Goal: Information Seeking & Learning: Learn about a topic

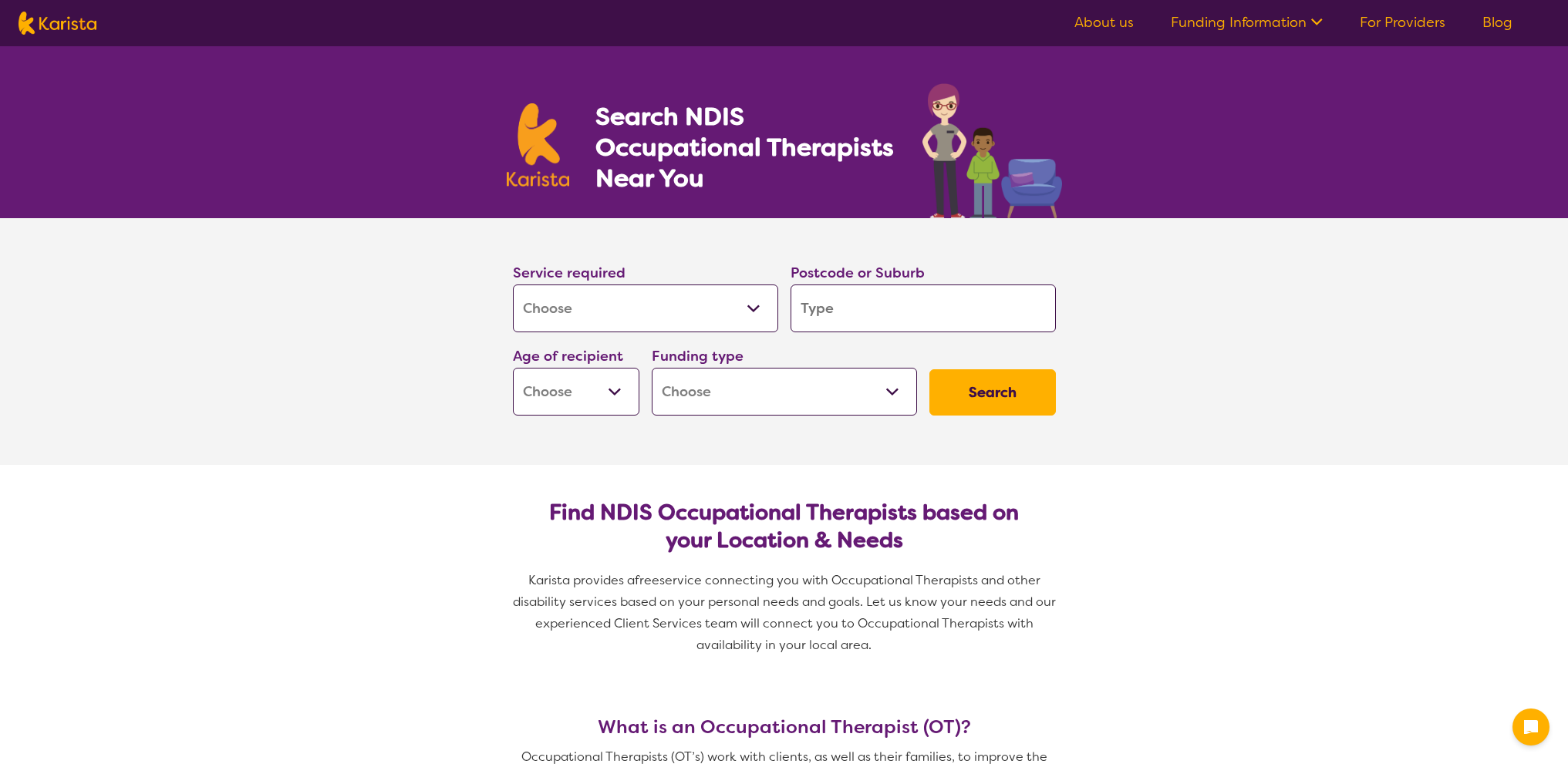
select select "[MEDICAL_DATA]"
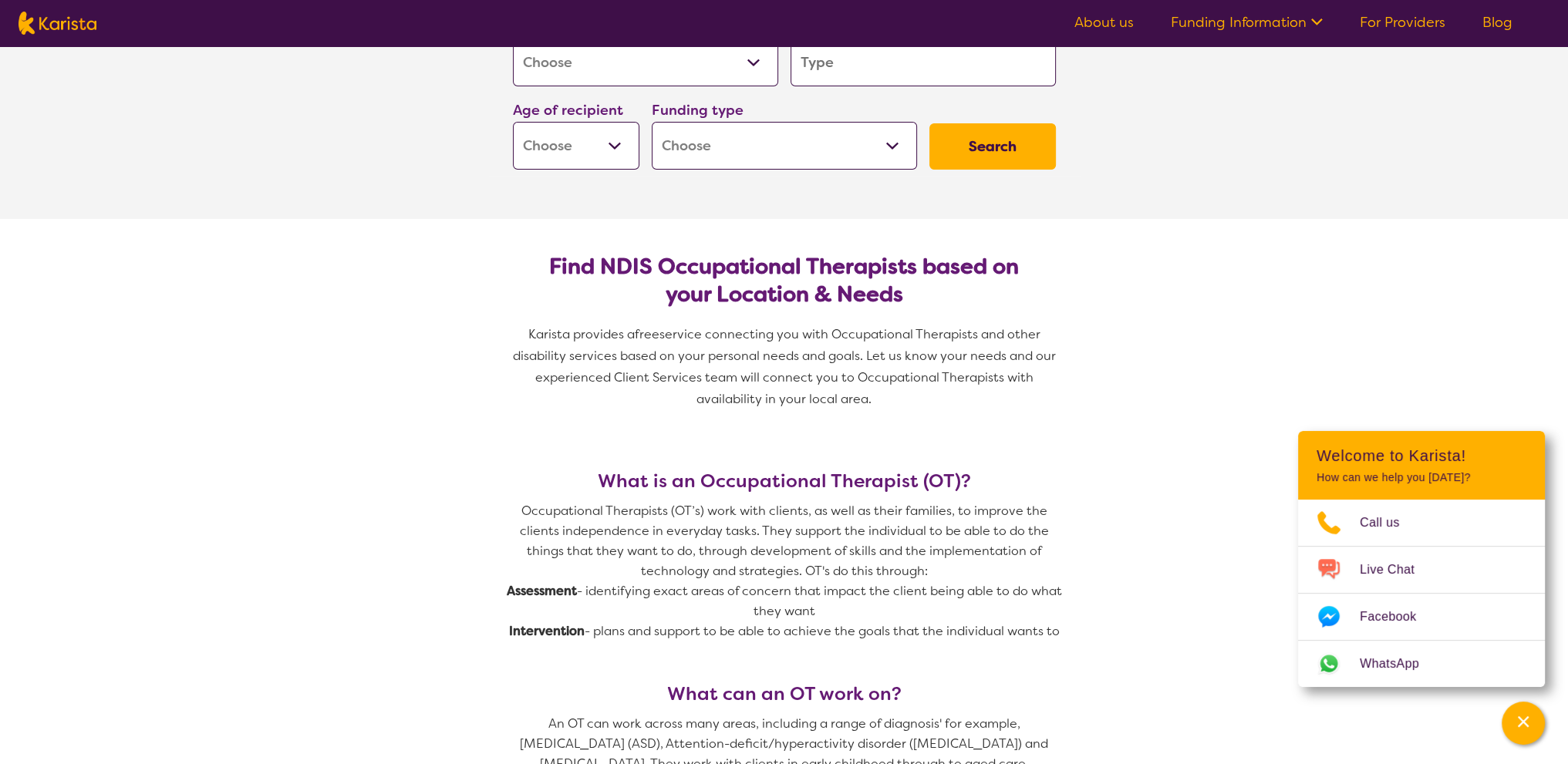
scroll to position [77, 0]
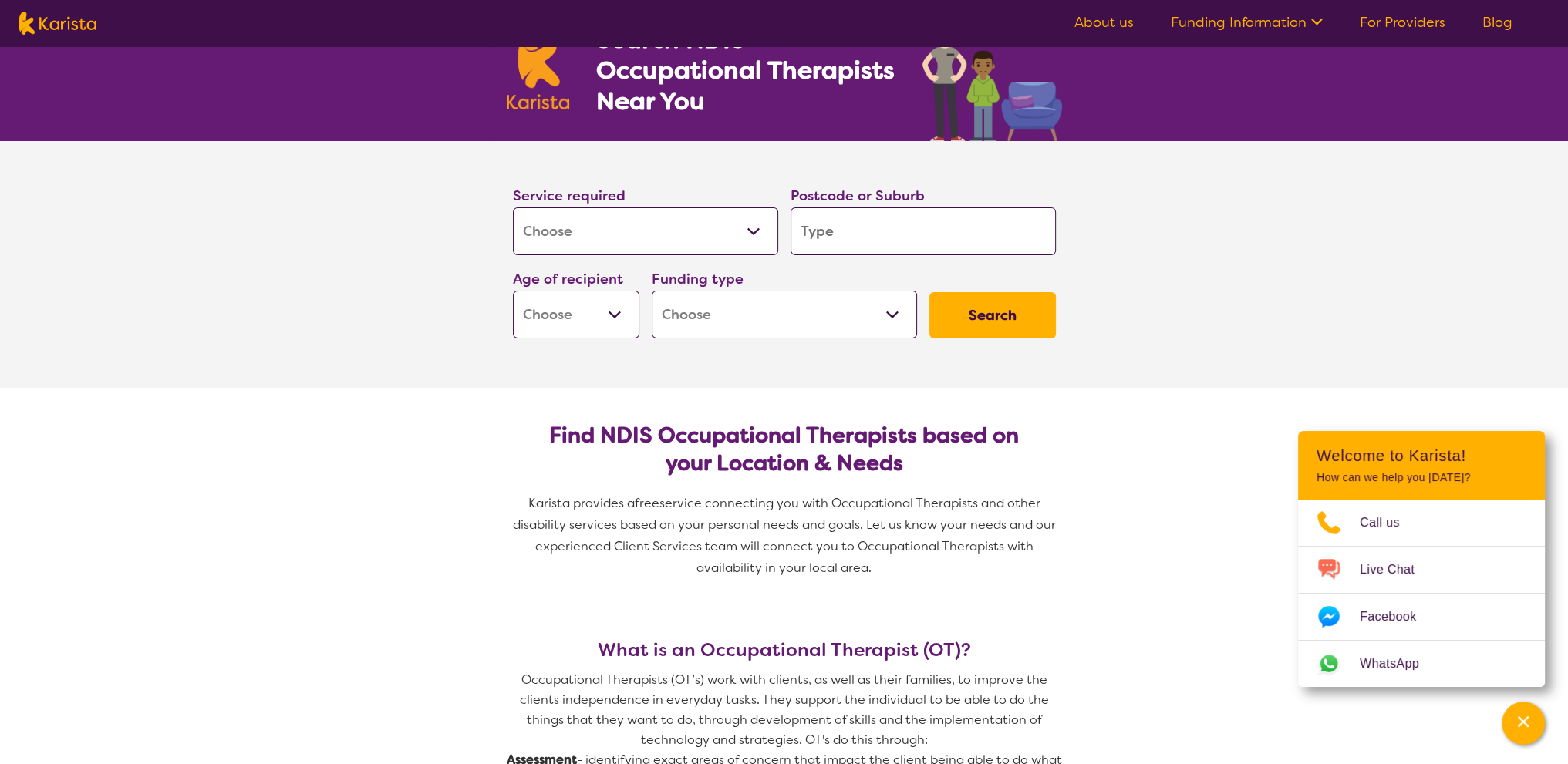
click at [886, 234] on input "search" at bounding box center [923, 231] width 265 height 48
type input "2"
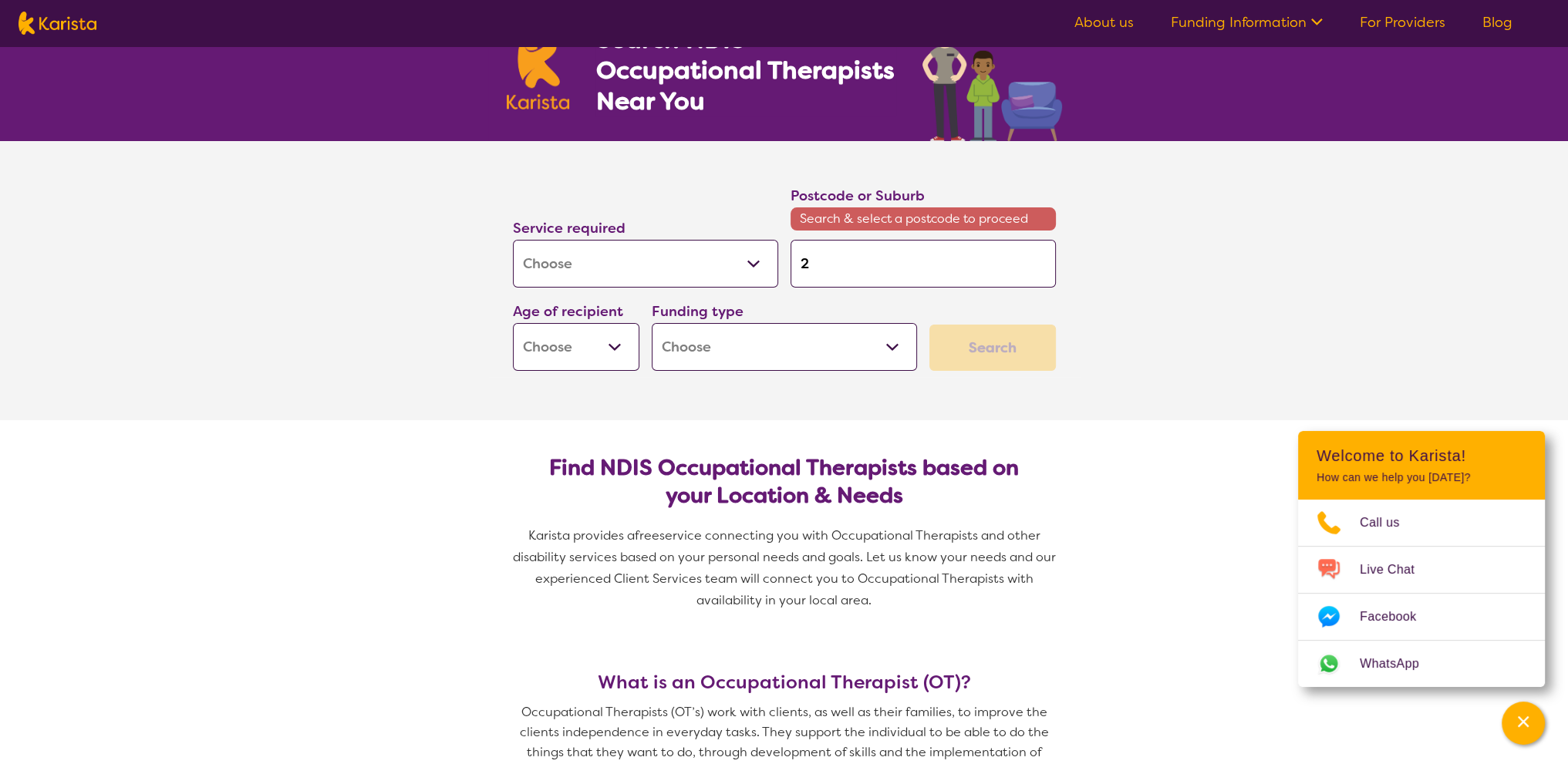
type input "20"
type input "201"
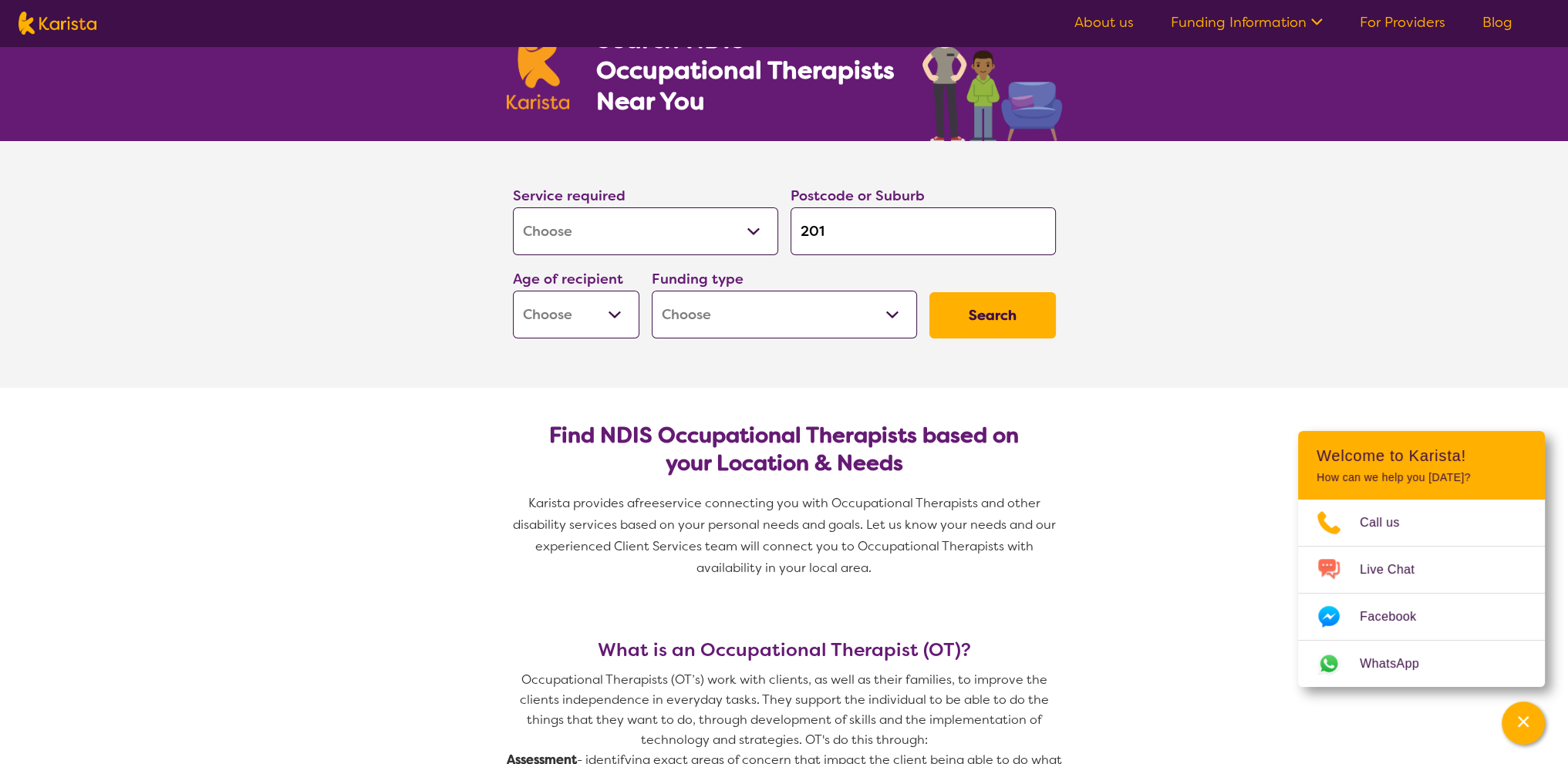
type input "2017"
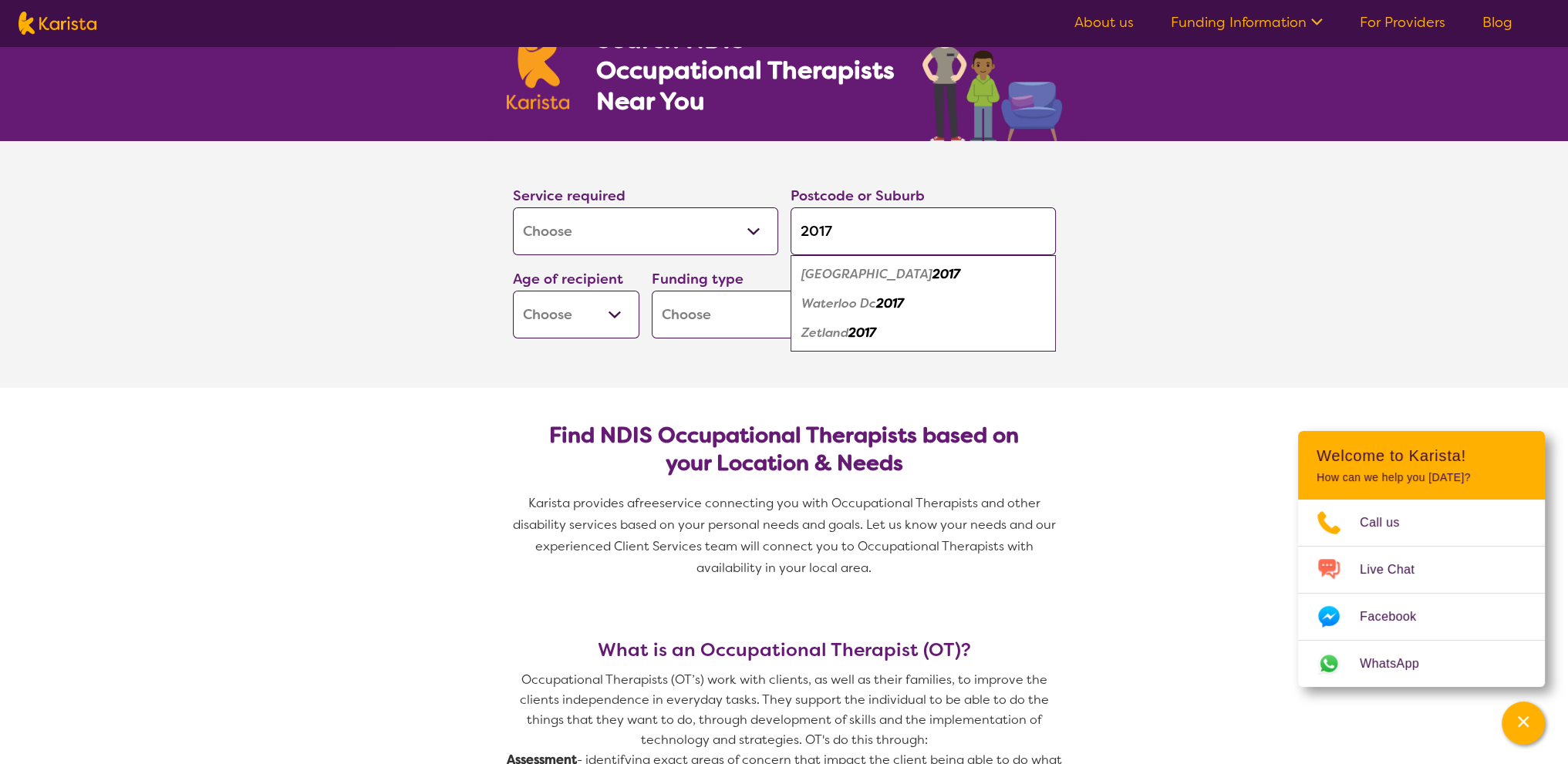
type input "2017"
click at [894, 271] on div "Waterloo 2017" at bounding box center [922, 275] width 250 height 29
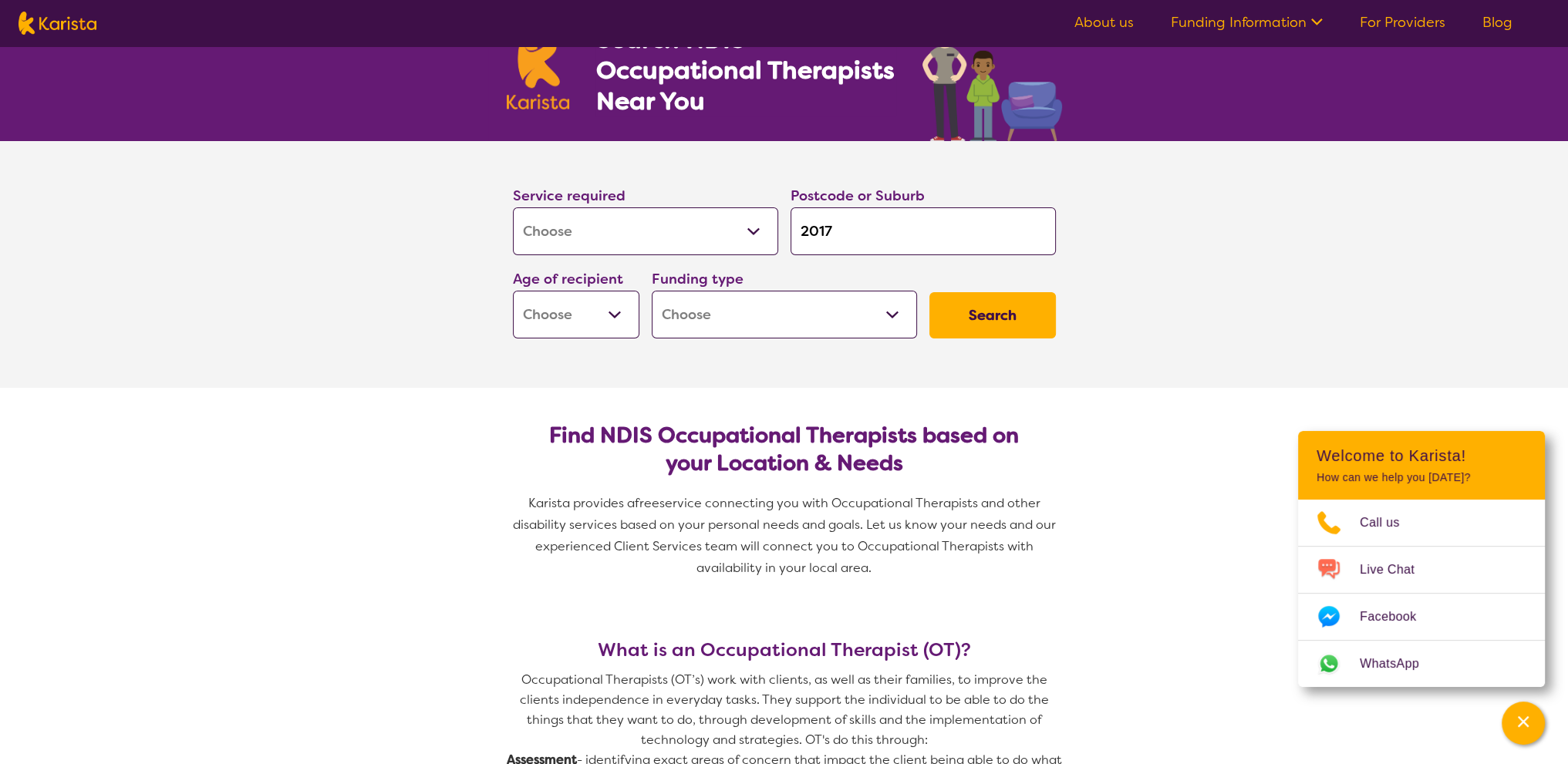
click at [916, 298] on div "Funding type Home Care Package (HCP) National Disability Insurance Scheme (NDIS…" at bounding box center [784, 302] width 277 height 83
click at [899, 303] on select "Home Care Package (HCP) National Disability Insurance Scheme (NDIS) I don't know" at bounding box center [784, 314] width 265 height 48
select select "i-don-t-know"
click at [651, 290] on select "Home Care Package (HCP) National Disability Insurance Scheme (NDIS) I don't know" at bounding box center [784, 314] width 265 height 48
select select "i-don-t-know"
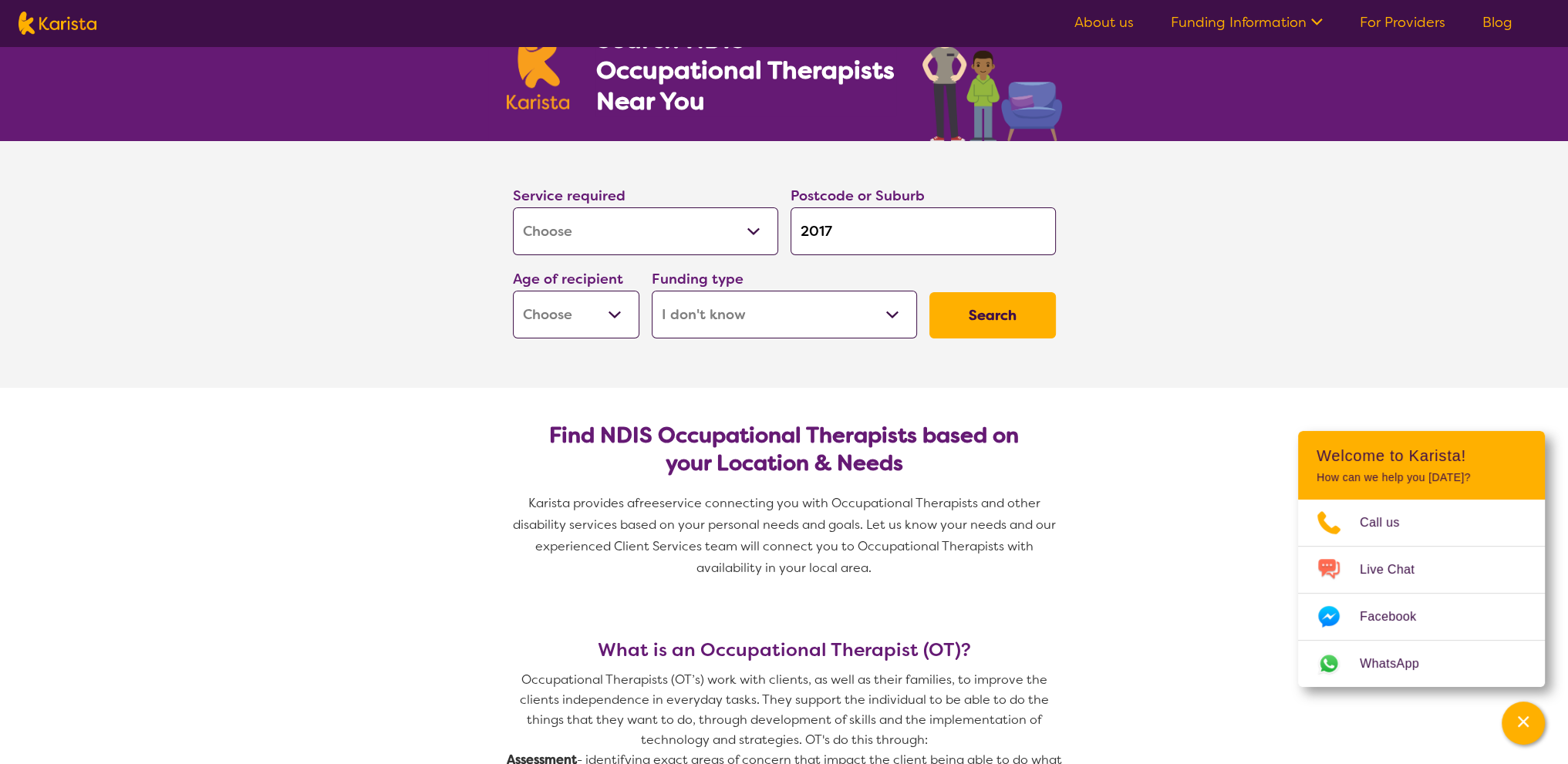
click at [623, 310] on select "Early Childhood - 0 to 9 Child - 10 to 11 Adolescent - 12 to 17 Adult - 18 to 6…" at bounding box center [577, 314] width 127 height 48
click at [620, 319] on select "Early Childhood - 0 to 9 Child - 10 to 11 Adolescent - 12 to 17 Adult - 18 to 6…" at bounding box center [577, 314] width 127 height 48
select select "AG"
click at [513, 290] on select "Early Childhood - 0 to 9 Child - 10 to 11 Adolescent - 12 to 17 Adult - 18 to 6…" at bounding box center [577, 314] width 127 height 48
select select "AG"
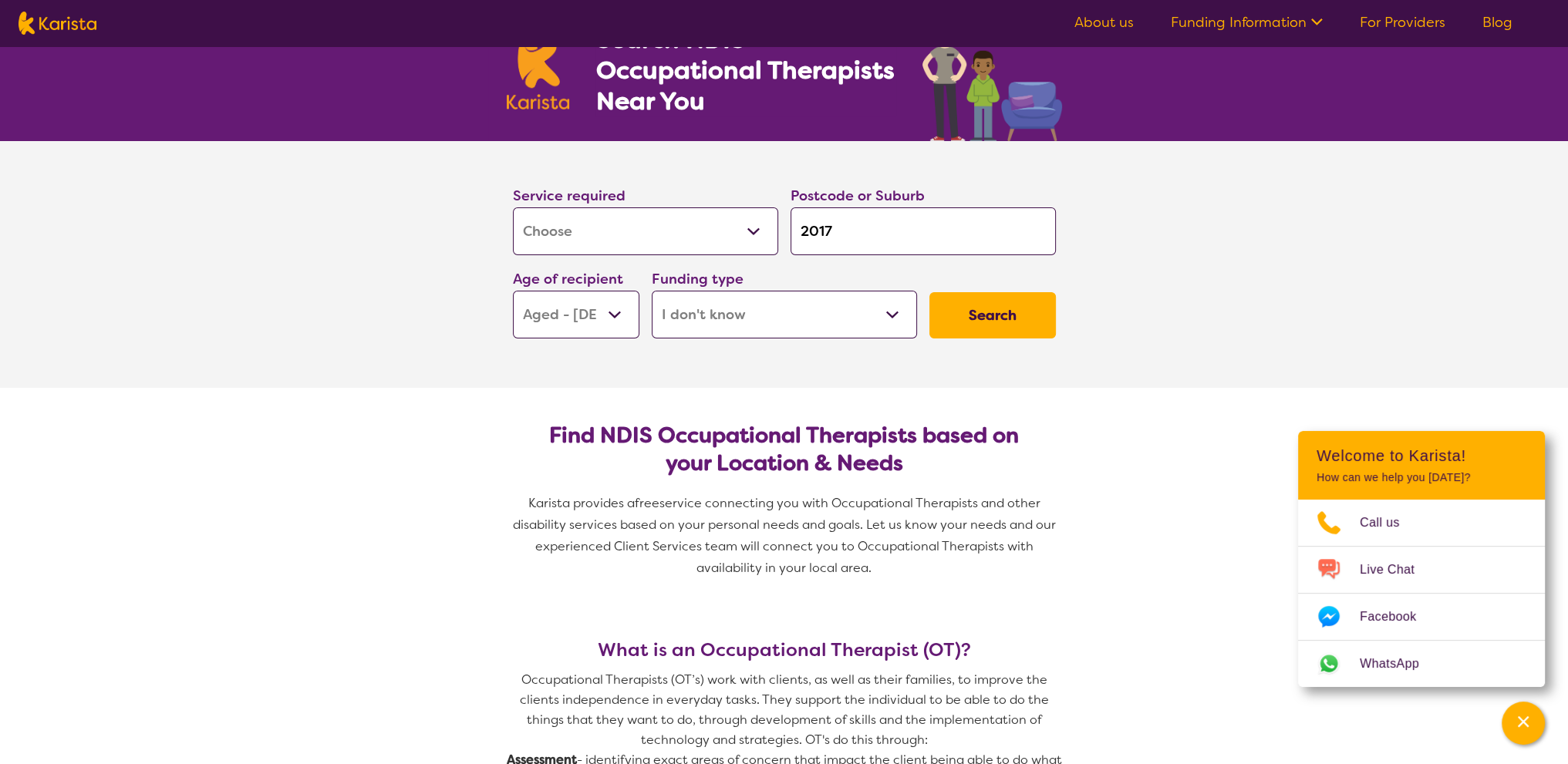
click at [1003, 325] on button "Search" at bounding box center [993, 315] width 127 height 46
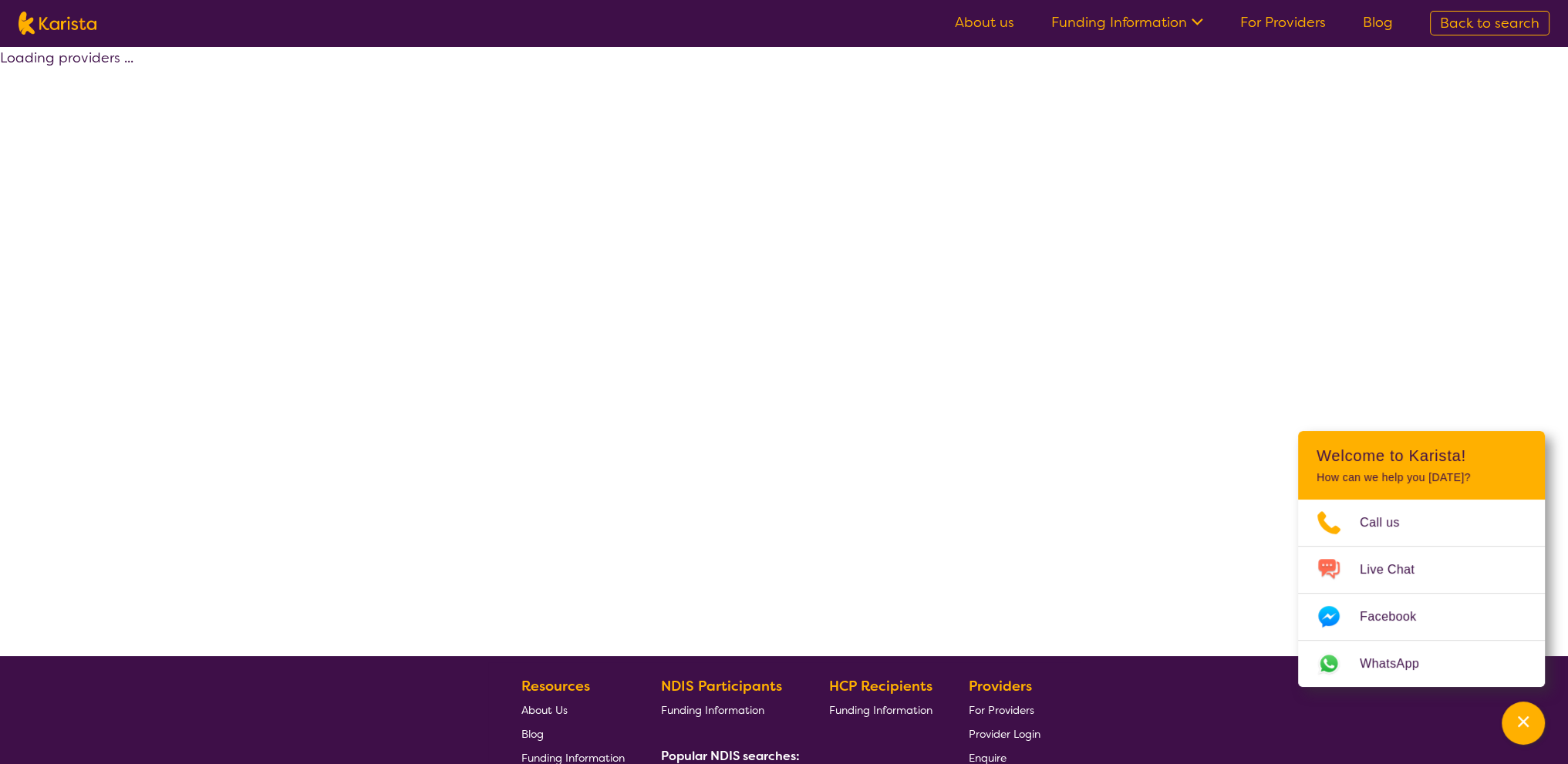
select select "[MEDICAL_DATA]"
select select "AG"
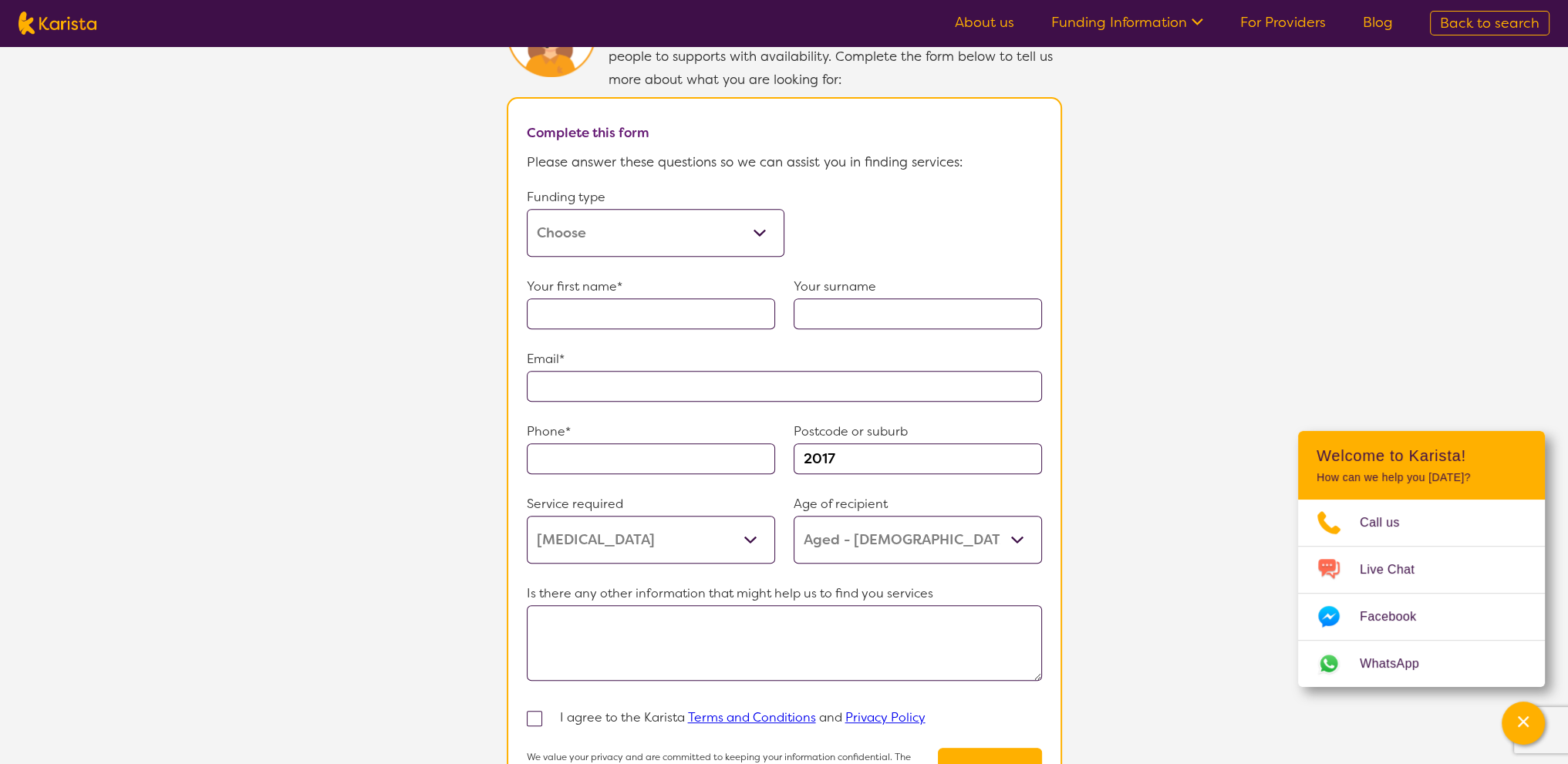
scroll to position [1283, 0]
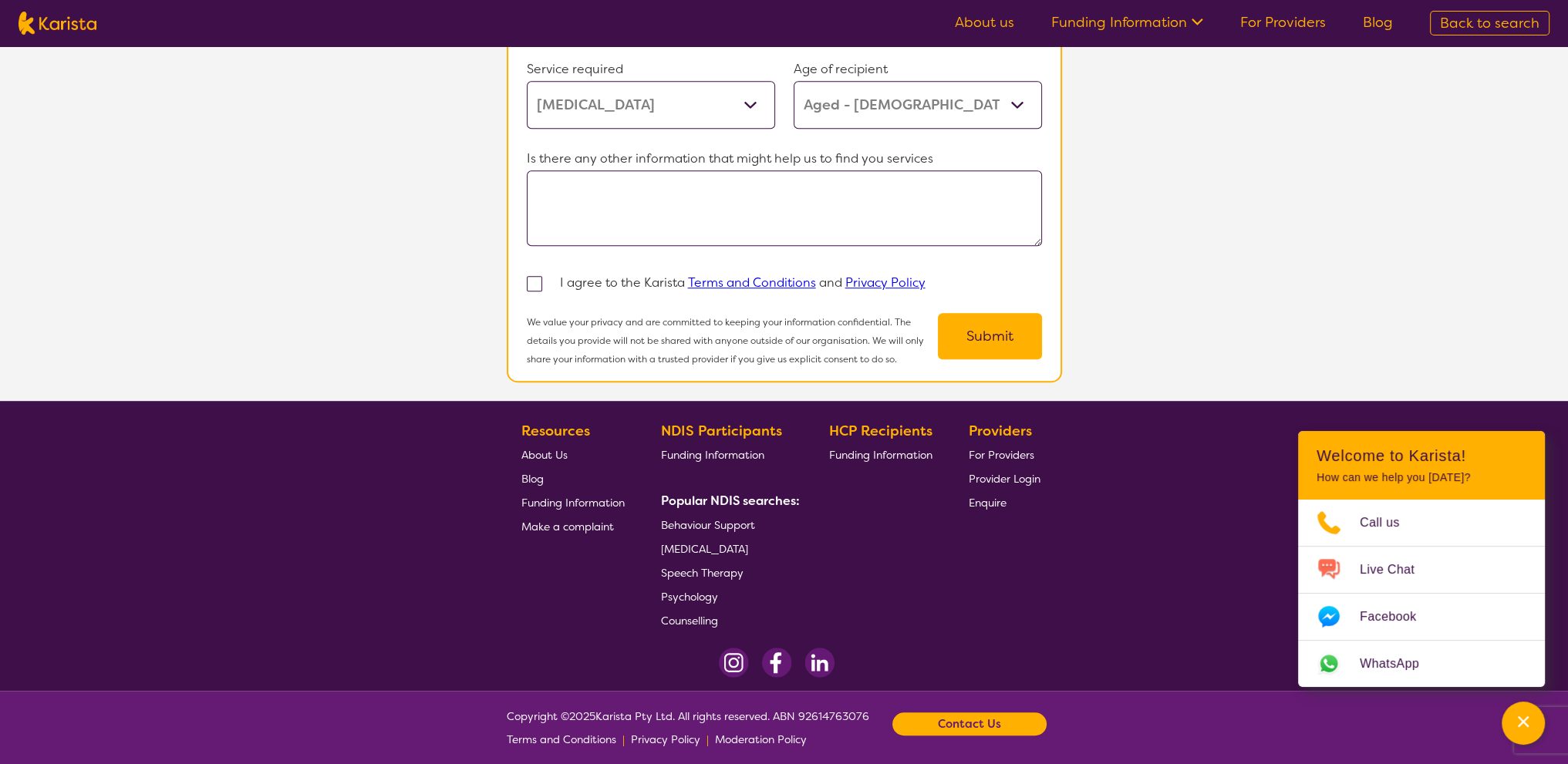
select select "[MEDICAL_DATA]"
select select "AG"
select select "i-don-t-know"
select select "[MEDICAL_DATA]"
select select "AG"
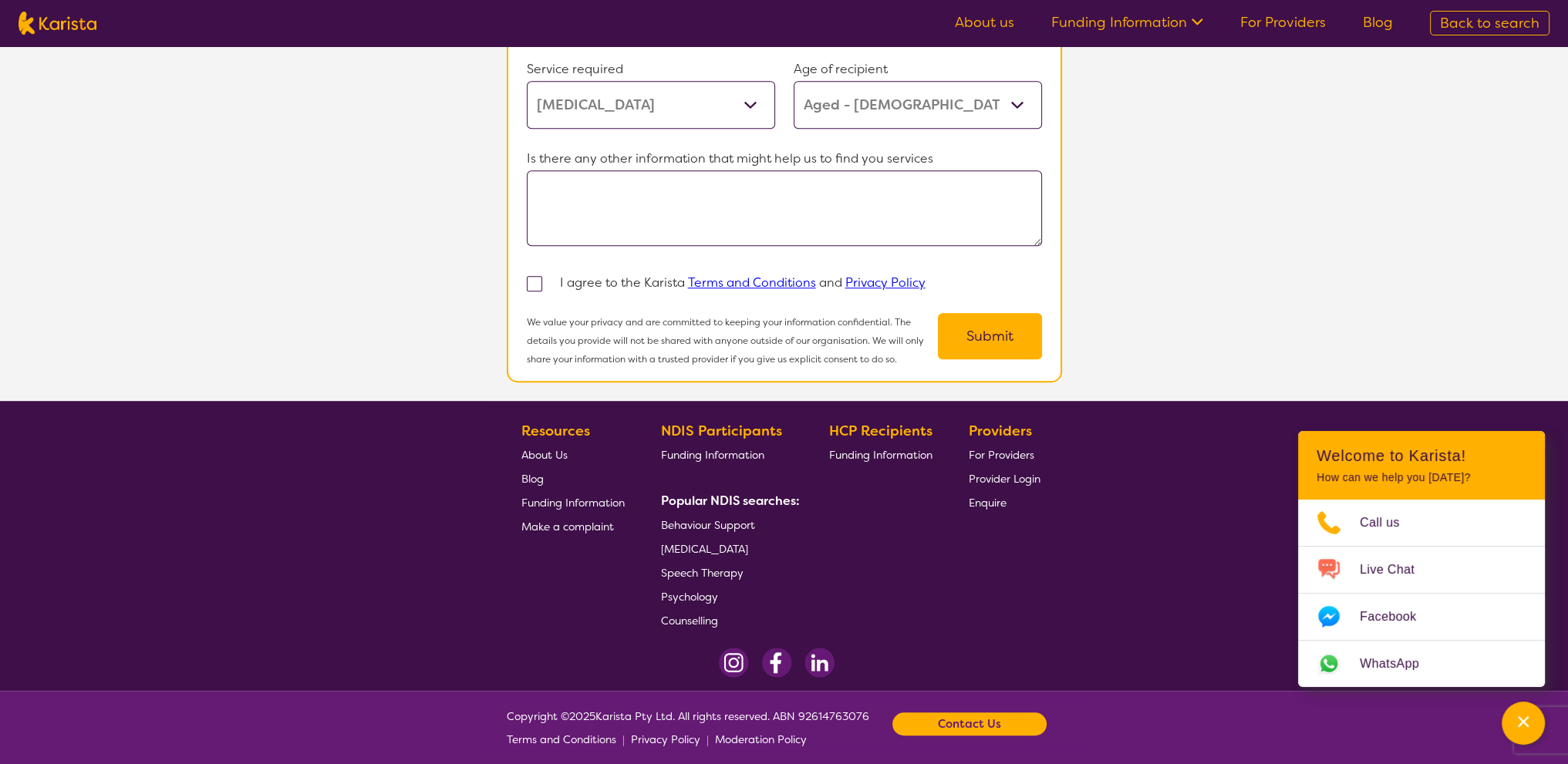
select select "i-don-t-know"
